Goal: Task Accomplishment & Management: Manage account settings

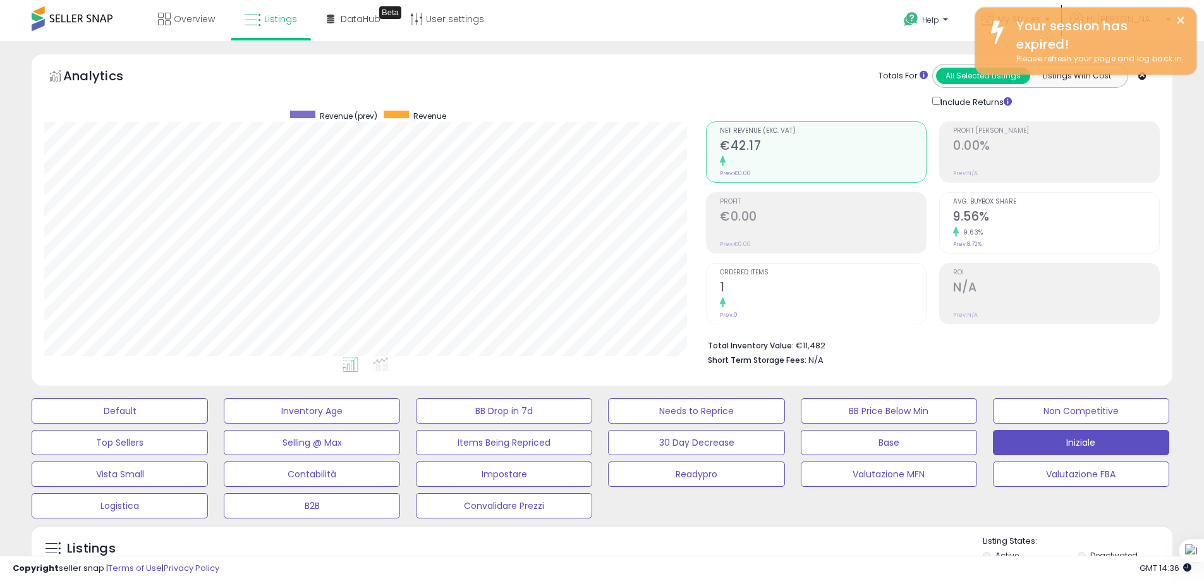
select select "**"
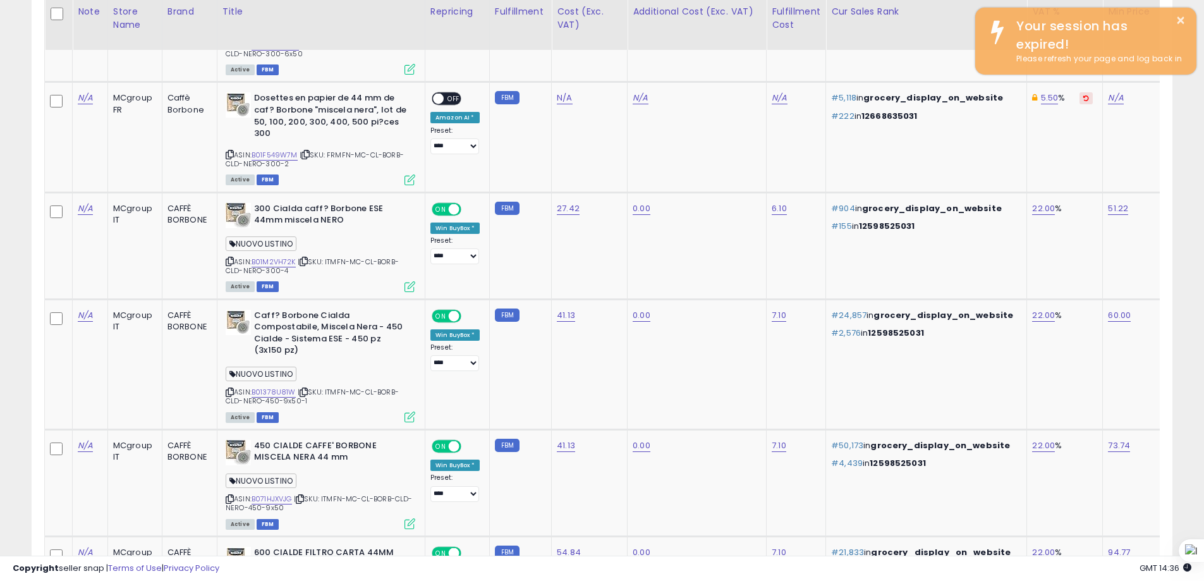
scroll to position [0, 20]
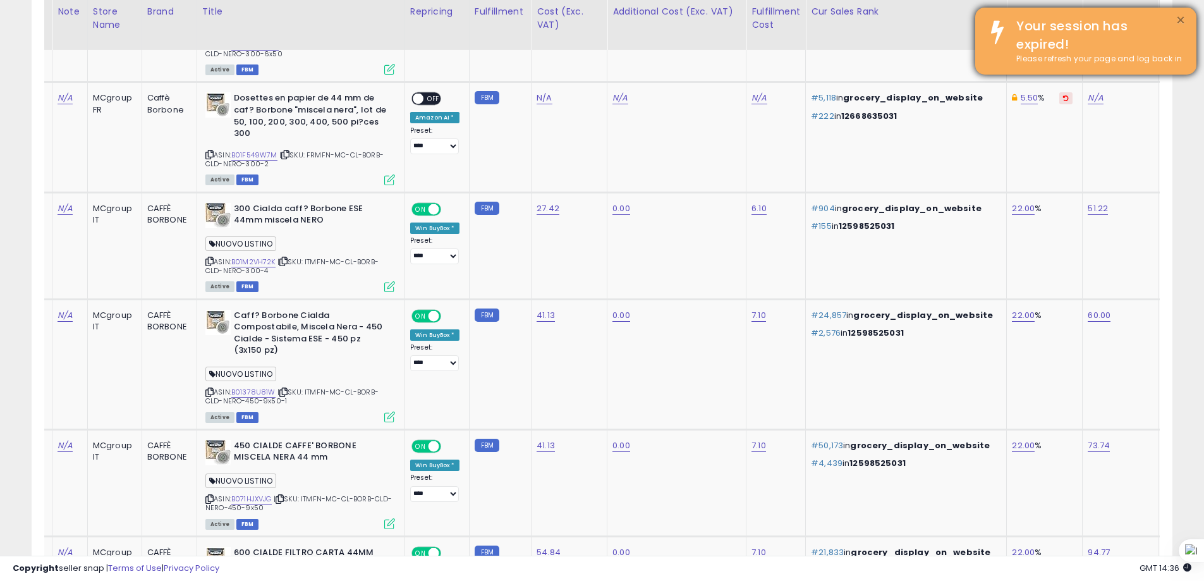
click at [1181, 17] on button "×" at bounding box center [1181, 21] width 10 height 16
